Goal: Navigation & Orientation: Find specific page/section

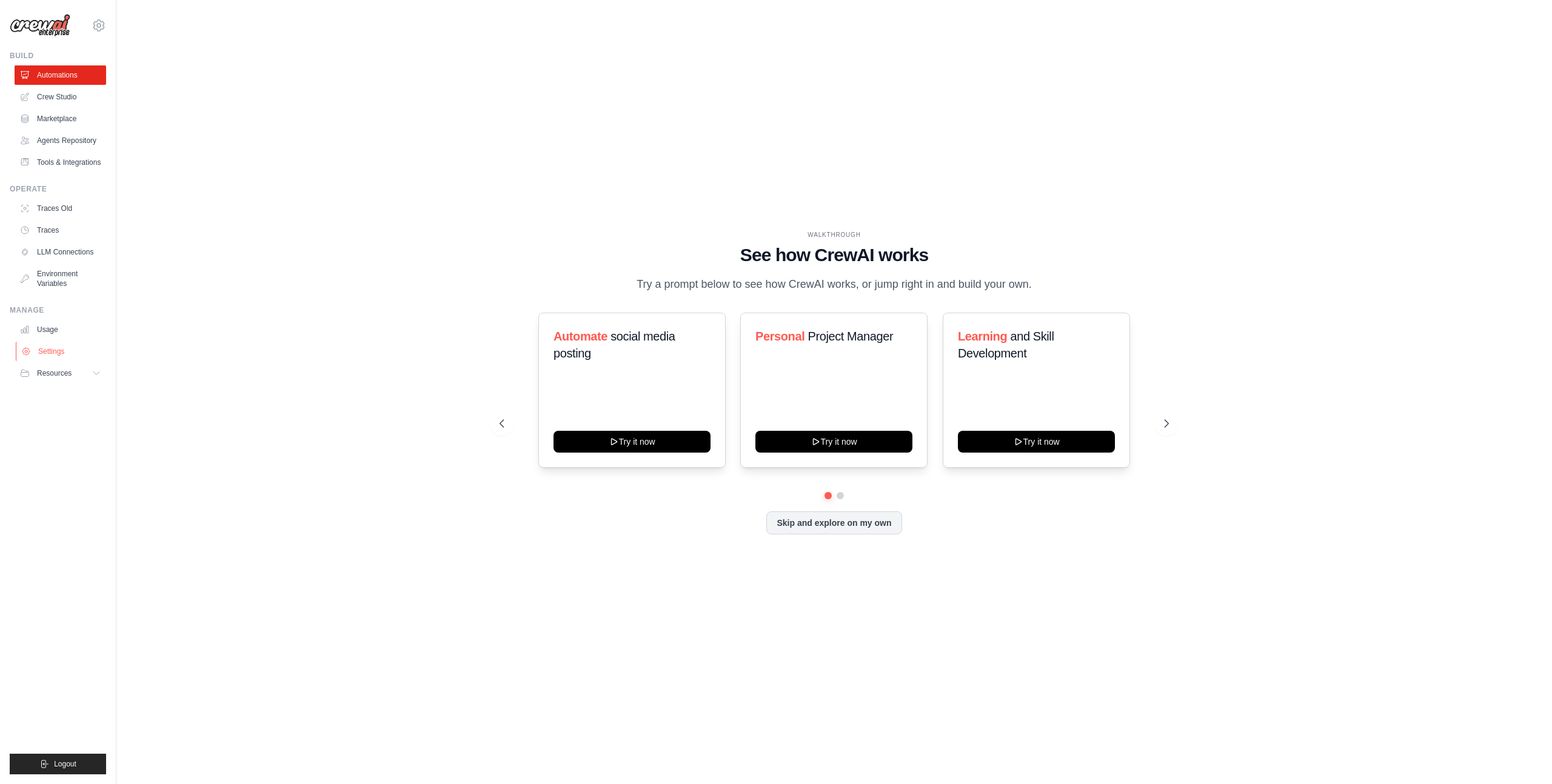
click at [79, 358] on link "Settings" at bounding box center [61, 351] width 92 height 20
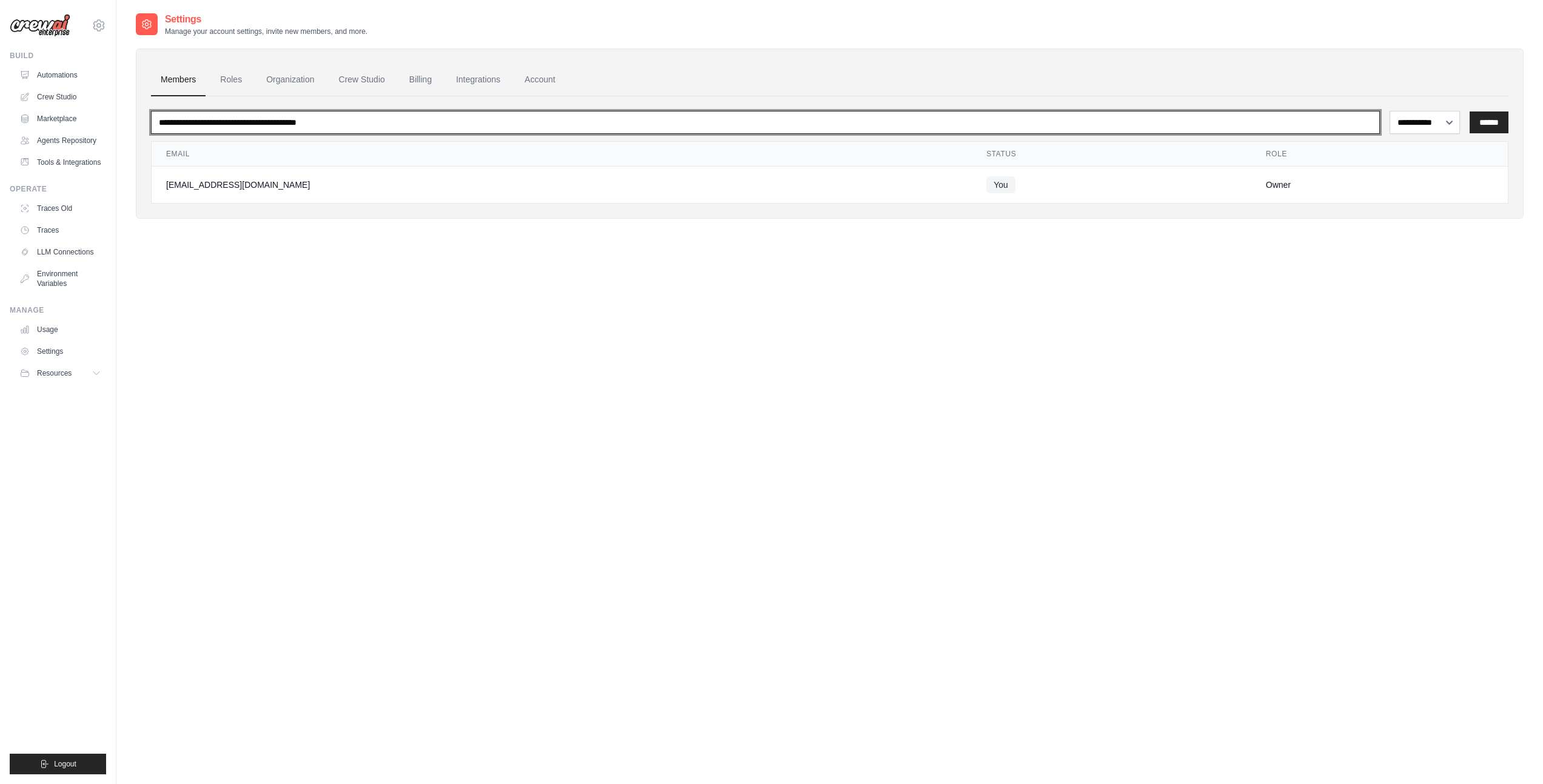
click at [275, 118] on input "email" at bounding box center [765, 122] width 1229 height 23
click at [288, 118] on input "email" at bounding box center [765, 122] width 1229 height 23
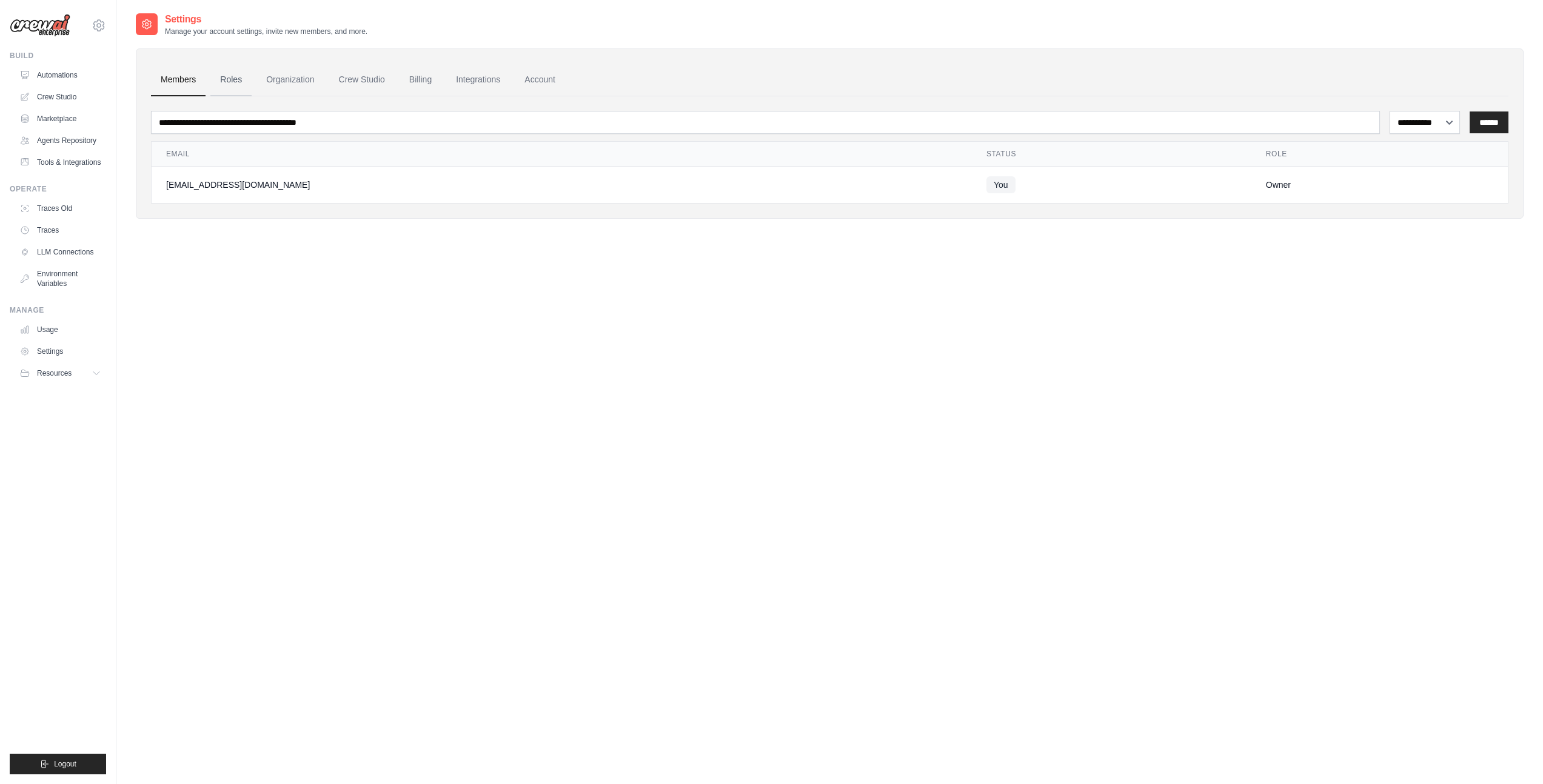
click at [221, 82] on link "Roles" at bounding box center [231, 79] width 42 height 33
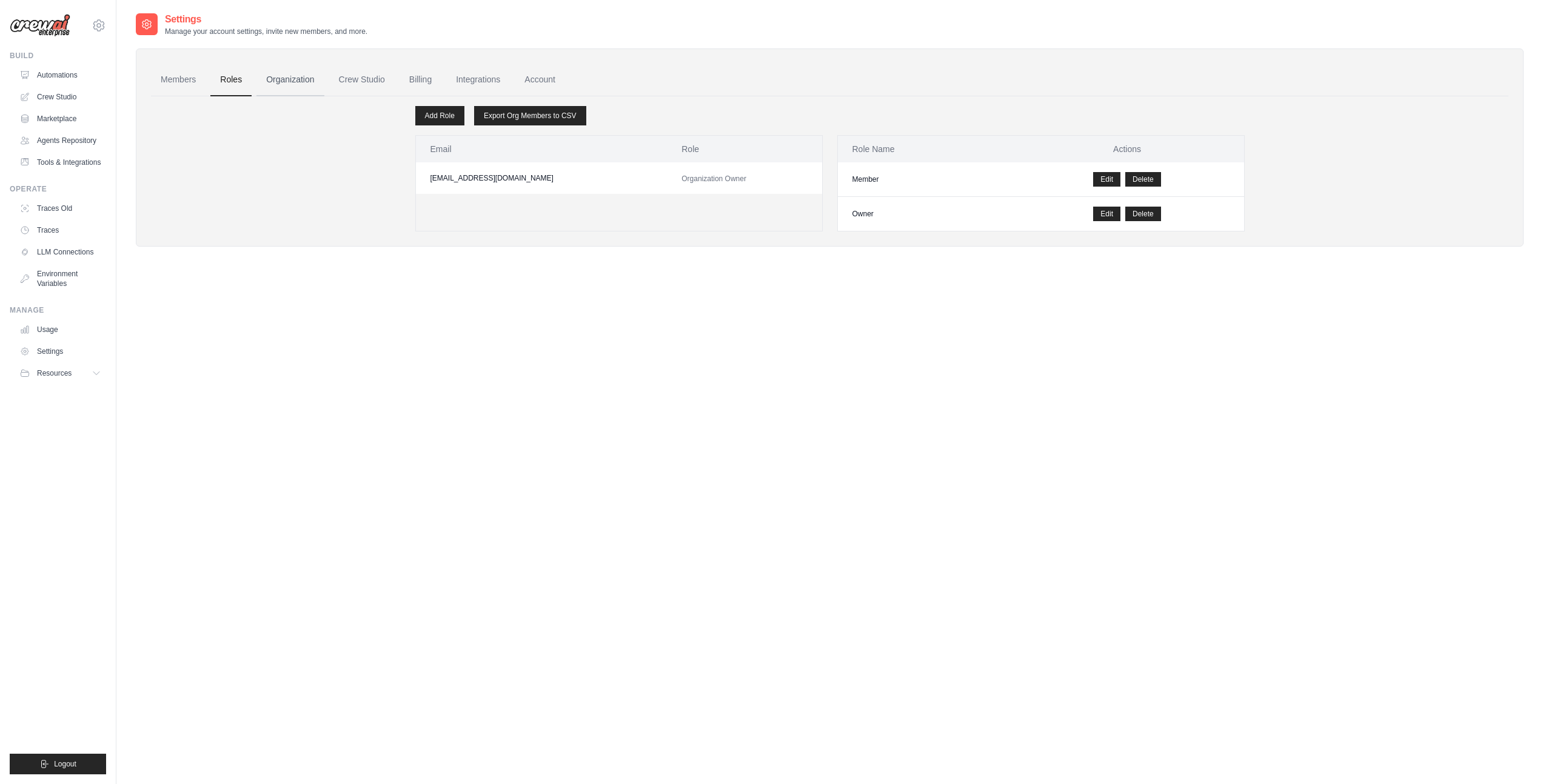
click at [273, 84] on link "Organization" at bounding box center [289, 79] width 67 height 33
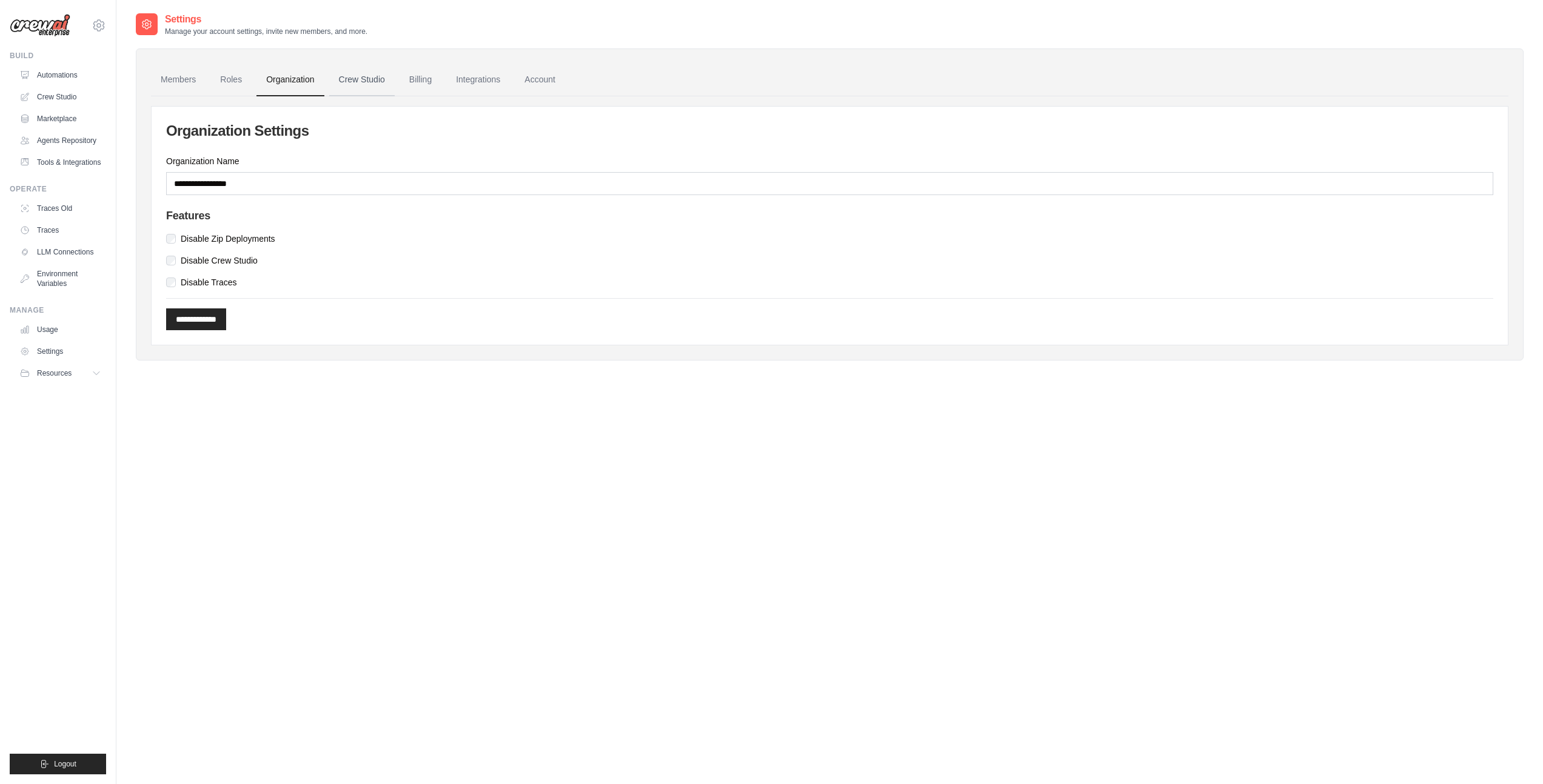
click at [347, 76] on link "Crew Studio" at bounding box center [361, 79] width 65 height 33
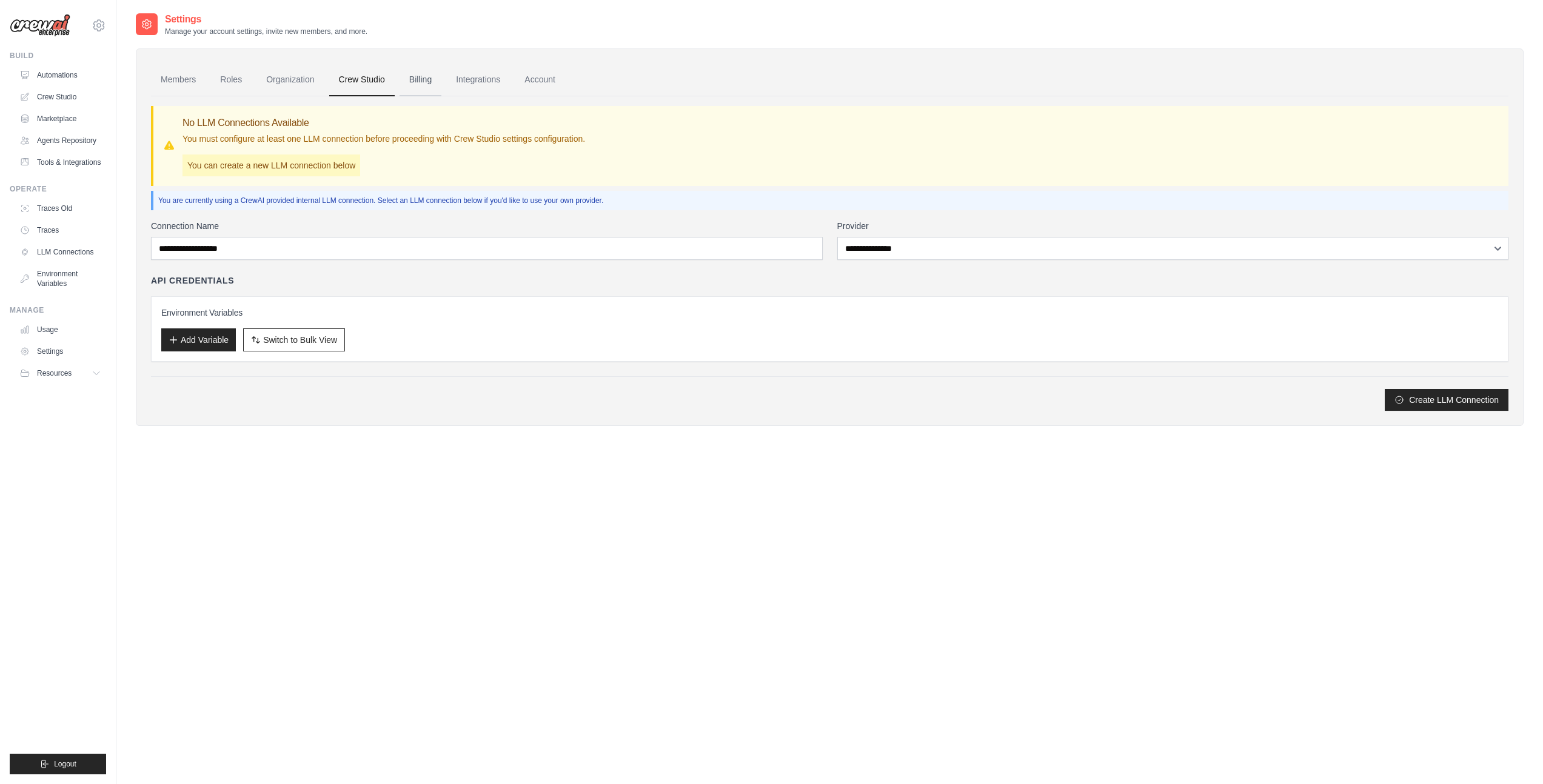
click at [410, 84] on link "Billing" at bounding box center [420, 79] width 42 height 33
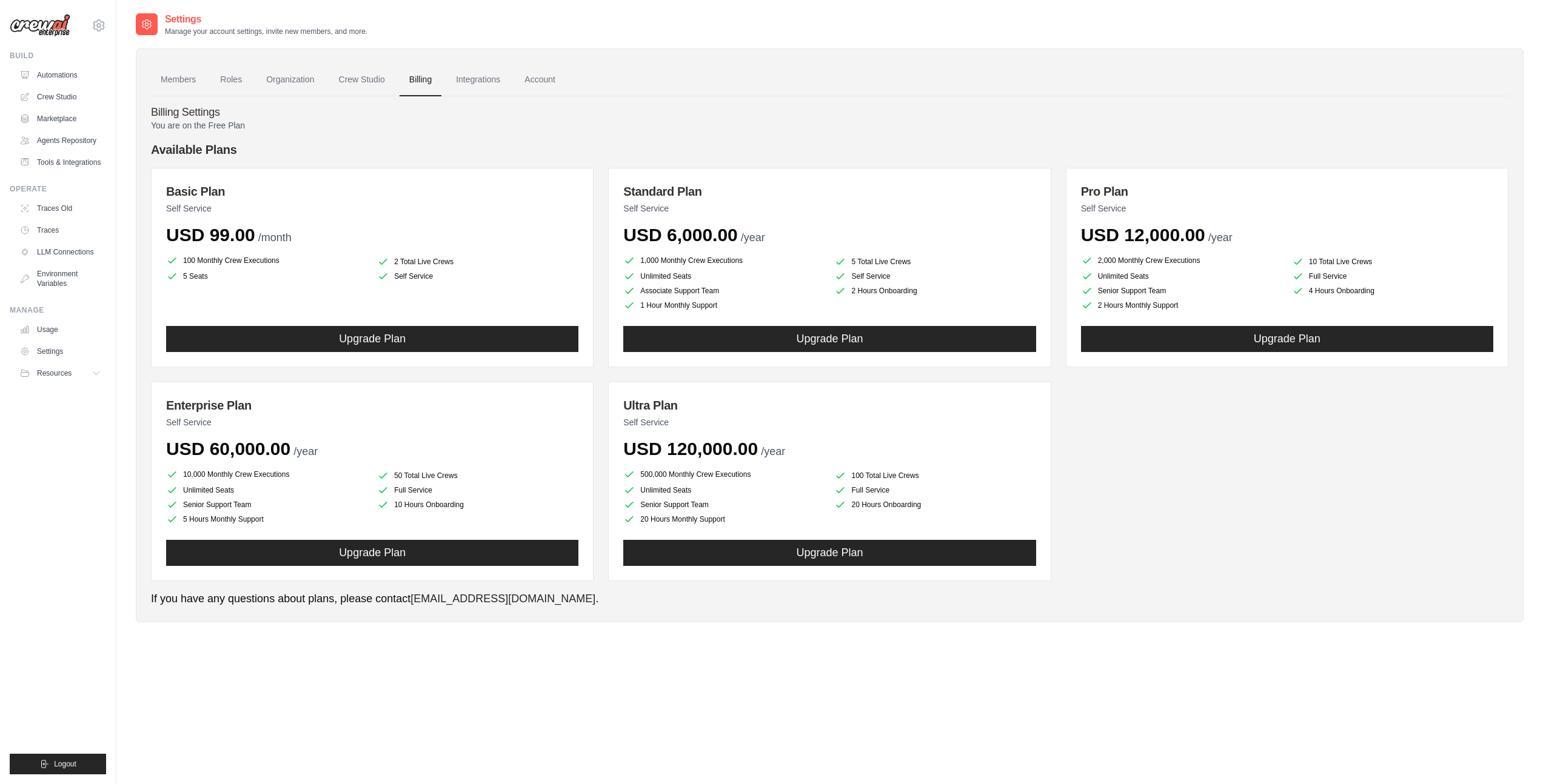
click at [52, 28] on img at bounding box center [40, 26] width 60 height 23
click at [59, 21] on img at bounding box center [40, 26] width 60 height 23
click at [71, 78] on link "Automations" at bounding box center [61, 75] width 92 height 20
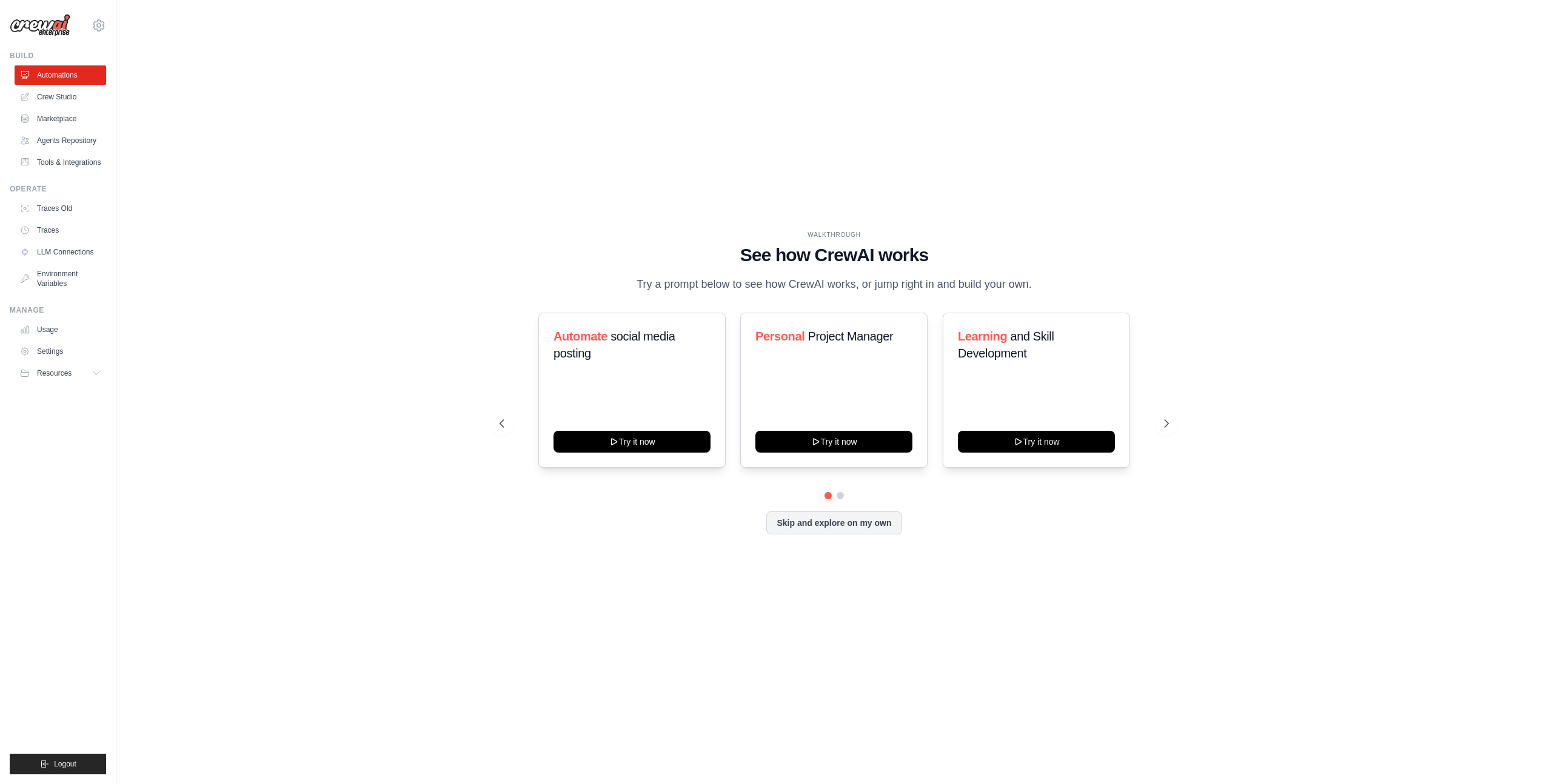
click at [810, 74] on div "WALKTHROUGH See how CrewAI works Try a prompt below to see how CrewAI works, or…" at bounding box center [834, 392] width 1396 height 760
drag, startPoint x: 522, startPoint y: 218, endPoint x: 506, endPoint y: 219, distance: 16.0
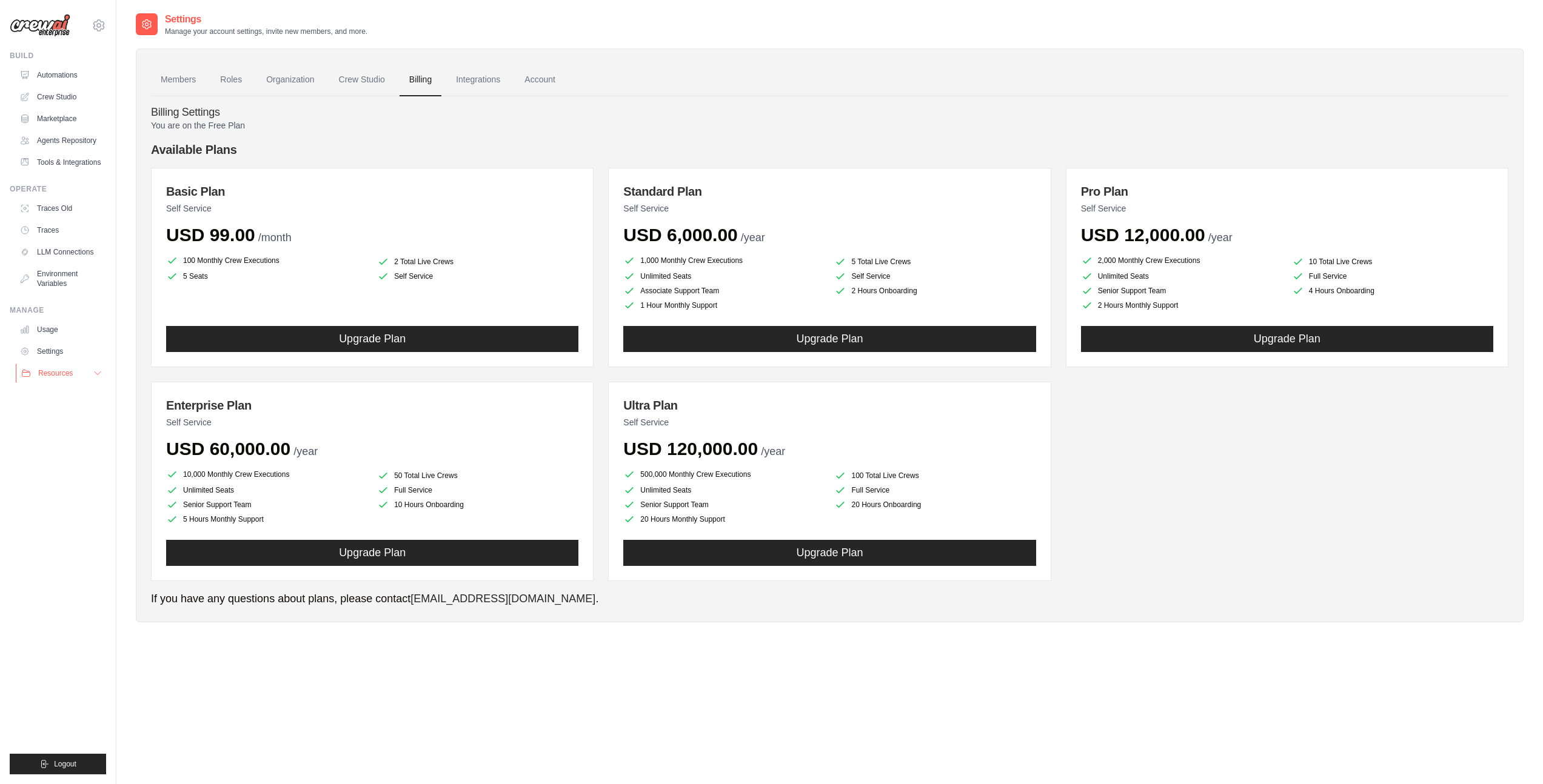
click at [60, 382] on button "Resources" at bounding box center [61, 373] width 92 height 20
click at [96, 392] on link "Documentation" at bounding box center [64, 394] width 84 height 17
